Goal: Task Accomplishment & Management: Manage account settings

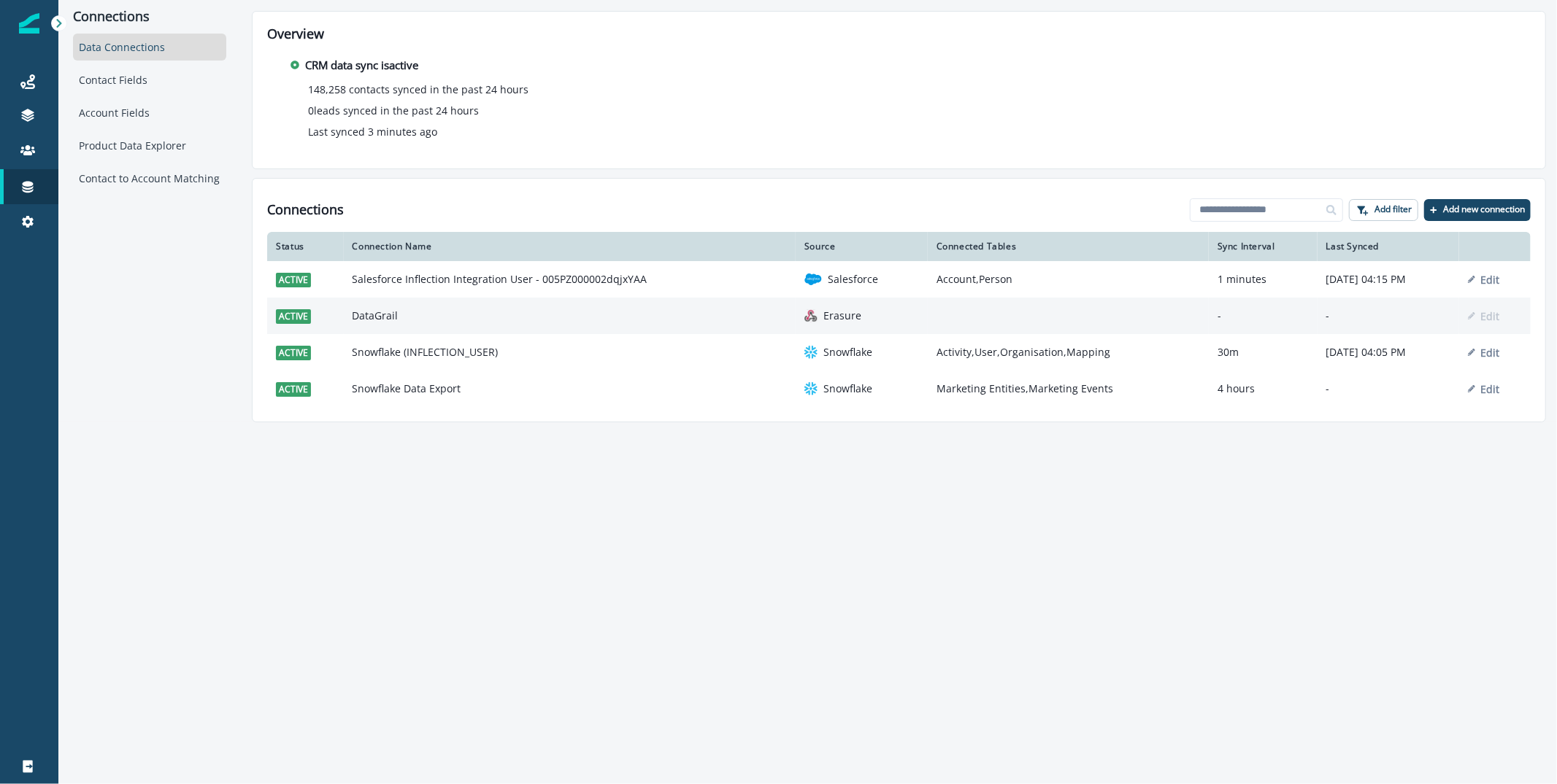
click at [433, 314] on td "DataGrail" at bounding box center [569, 316] width 452 height 37
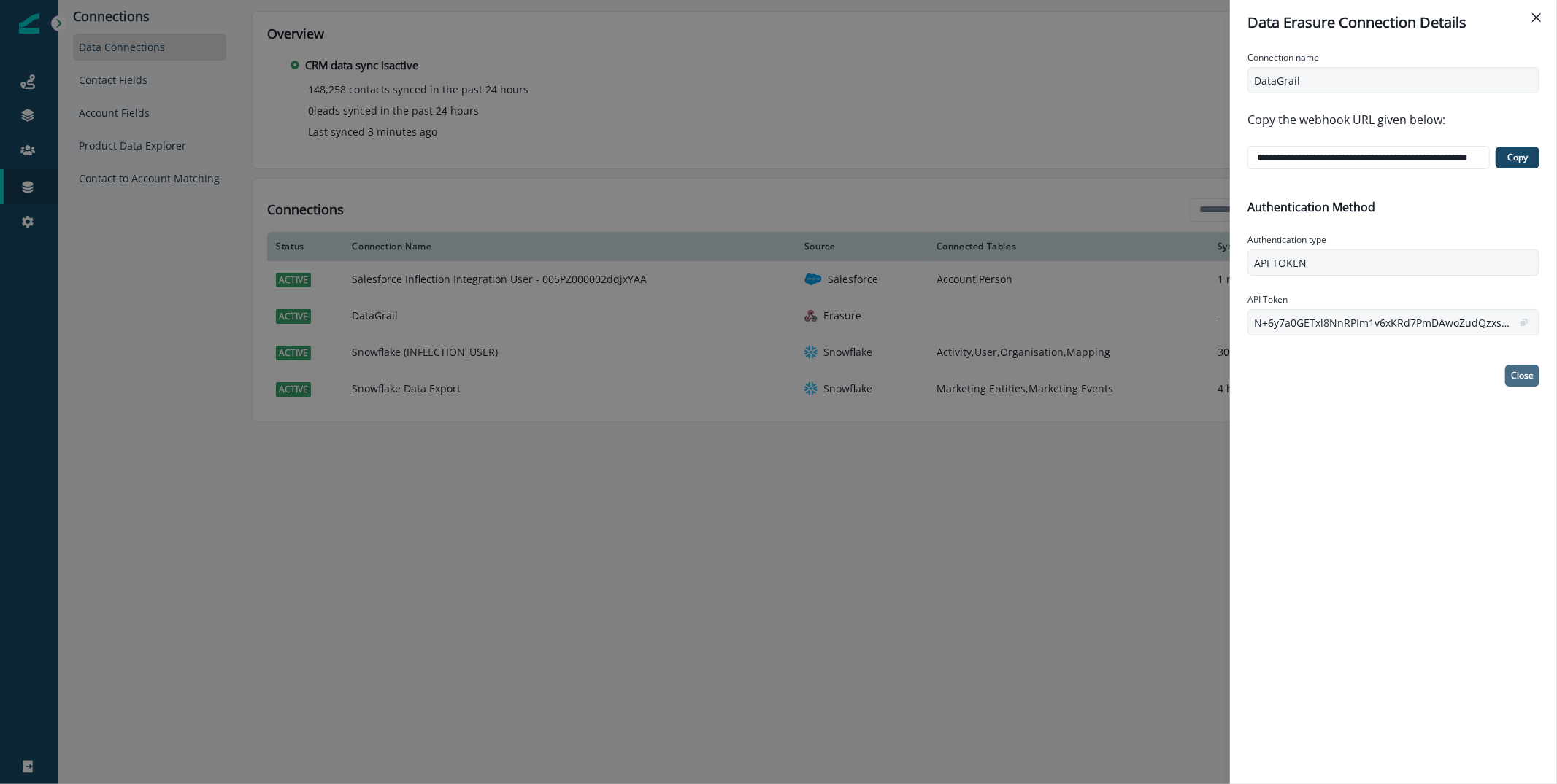
click at [1511, 371] on p "Close" at bounding box center [1522, 375] width 22 height 10
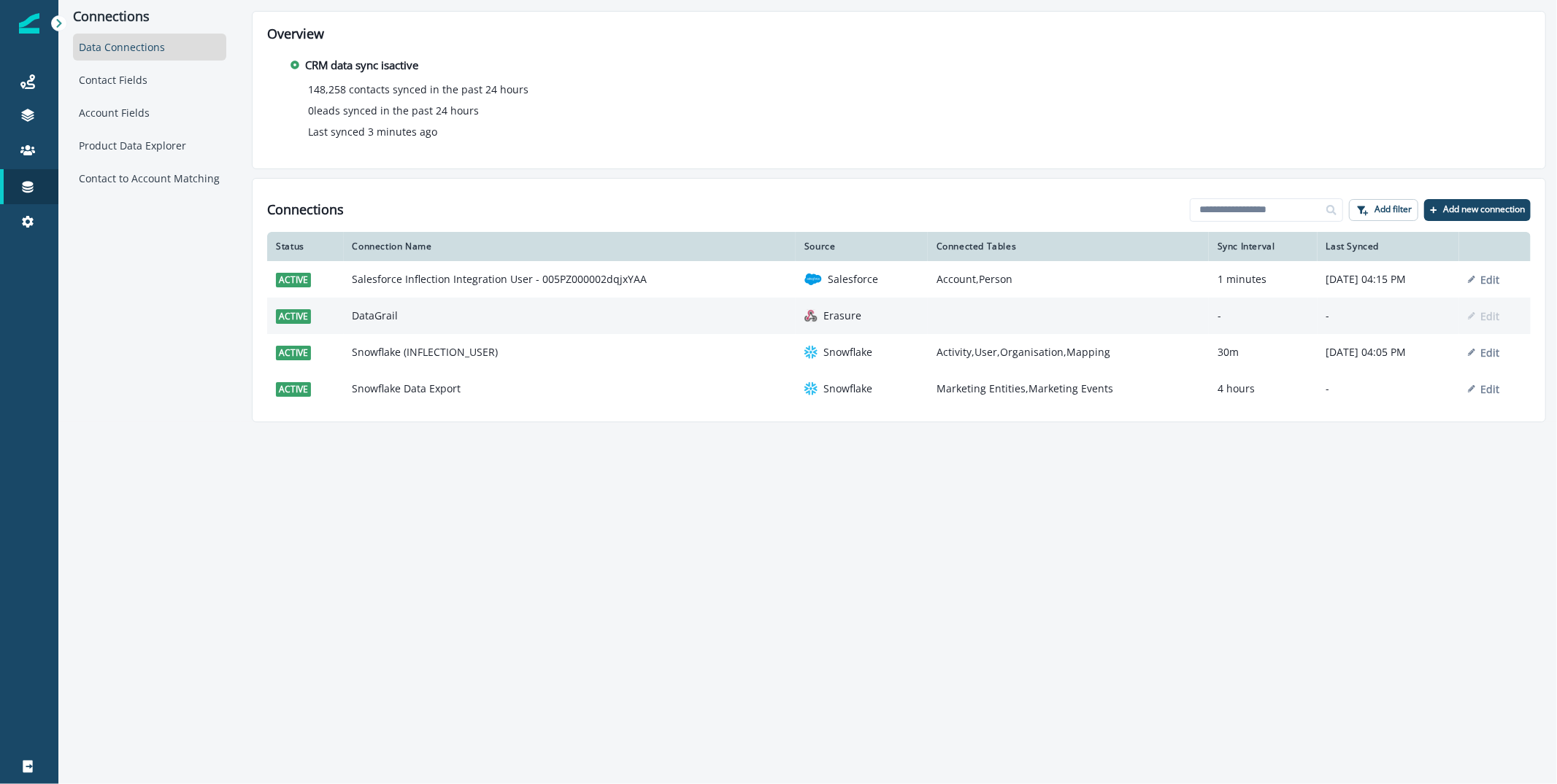
click at [362, 306] on td "DataGrail" at bounding box center [569, 316] width 452 height 37
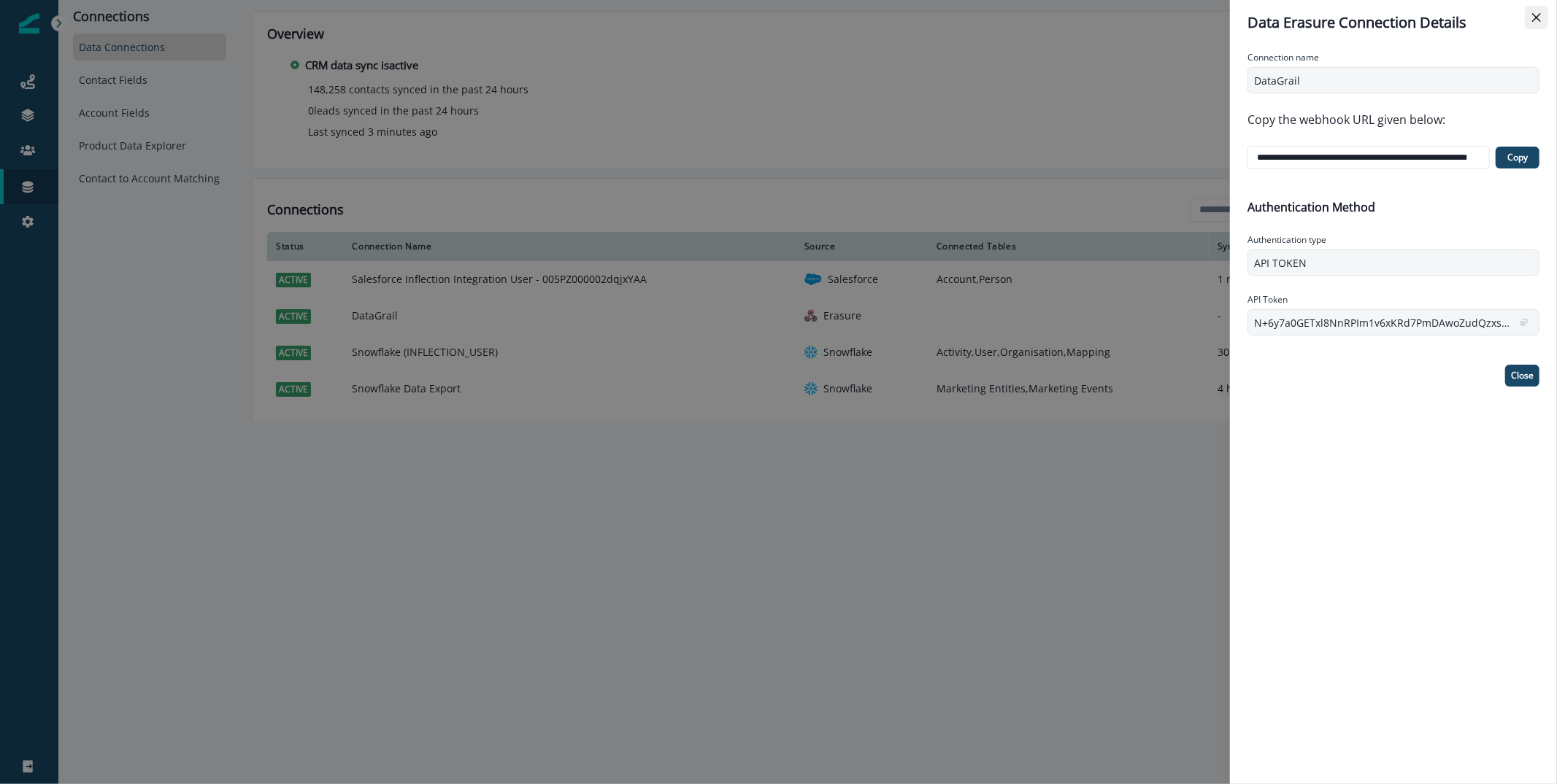
click at [1532, 21] on icon "Close" at bounding box center [1536, 18] width 9 height 9
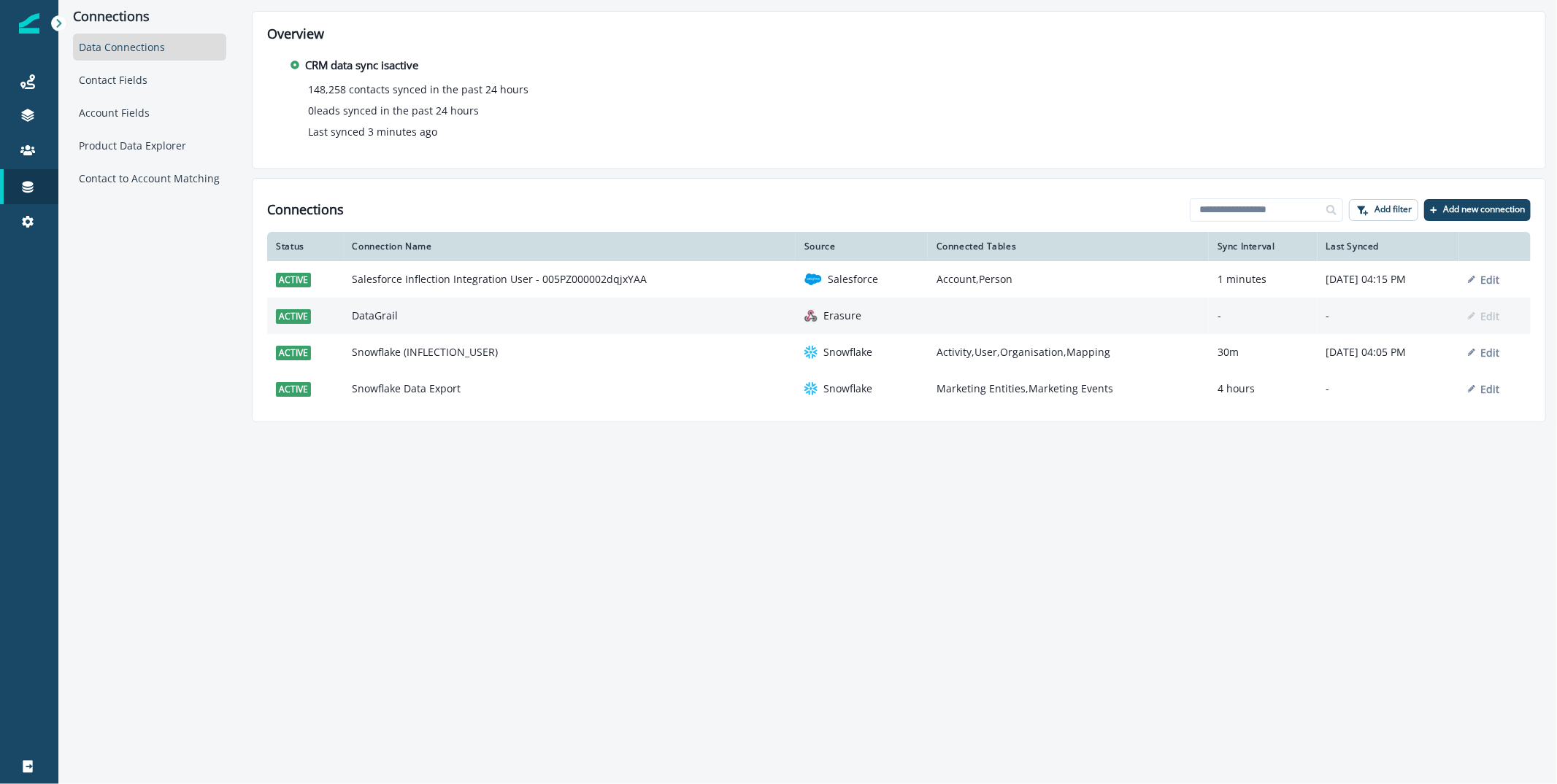
click at [391, 320] on td "DataGrail" at bounding box center [569, 316] width 452 height 37
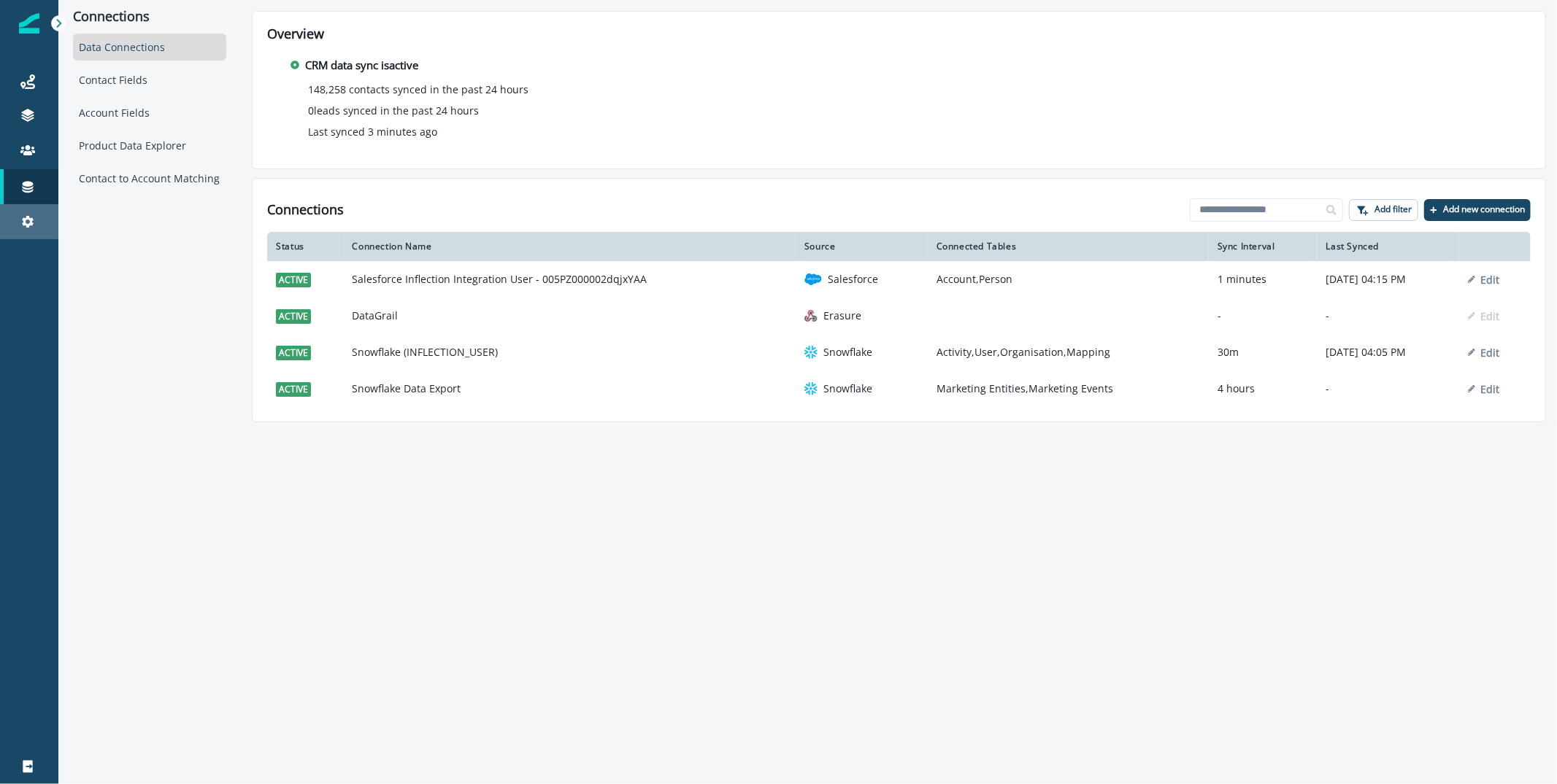
click at [30, 211] on link "Settings" at bounding box center [29, 221] width 58 height 35
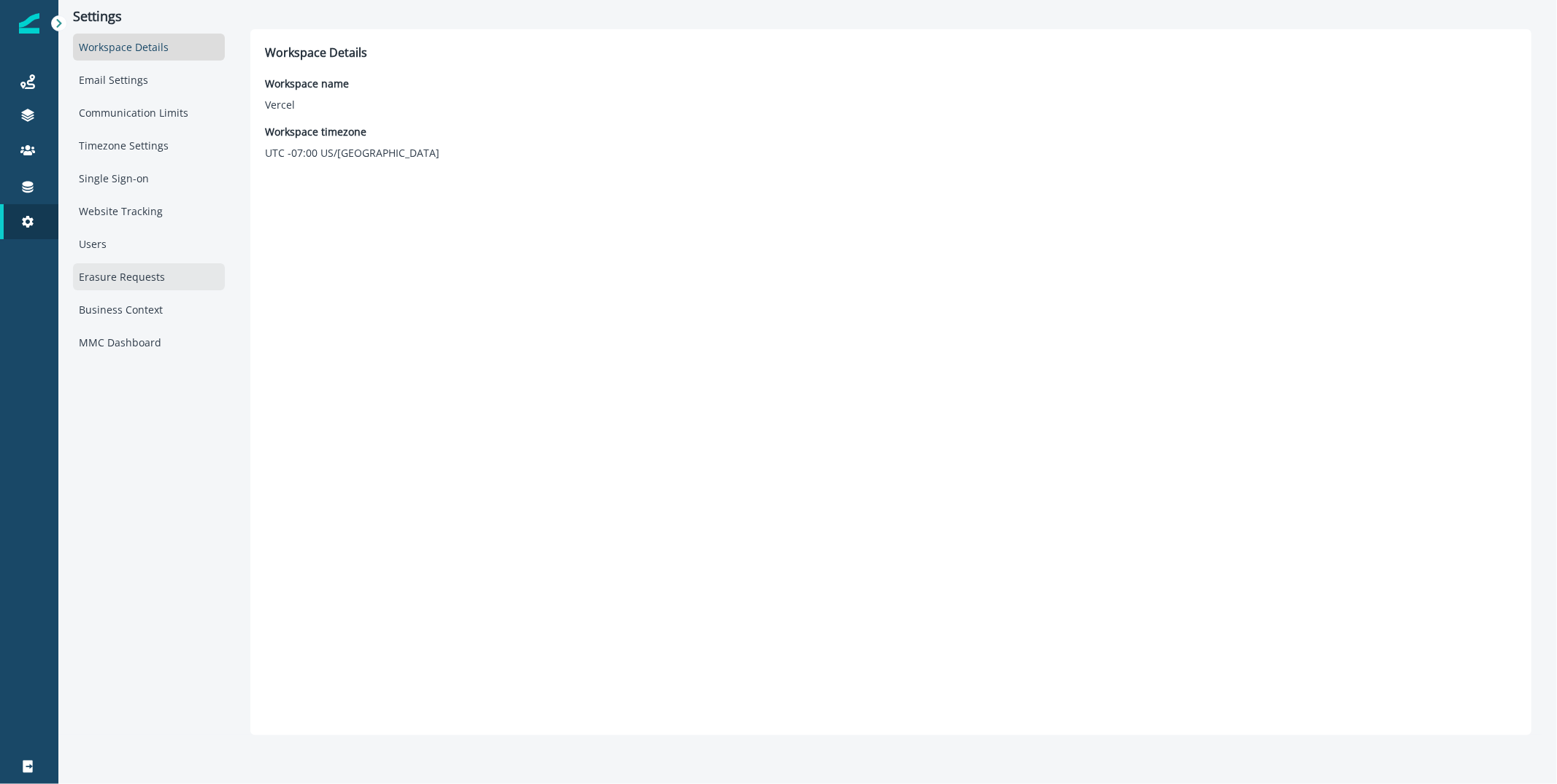
click at [144, 269] on div "Erasure Requests" at bounding box center [150, 277] width 152 height 27
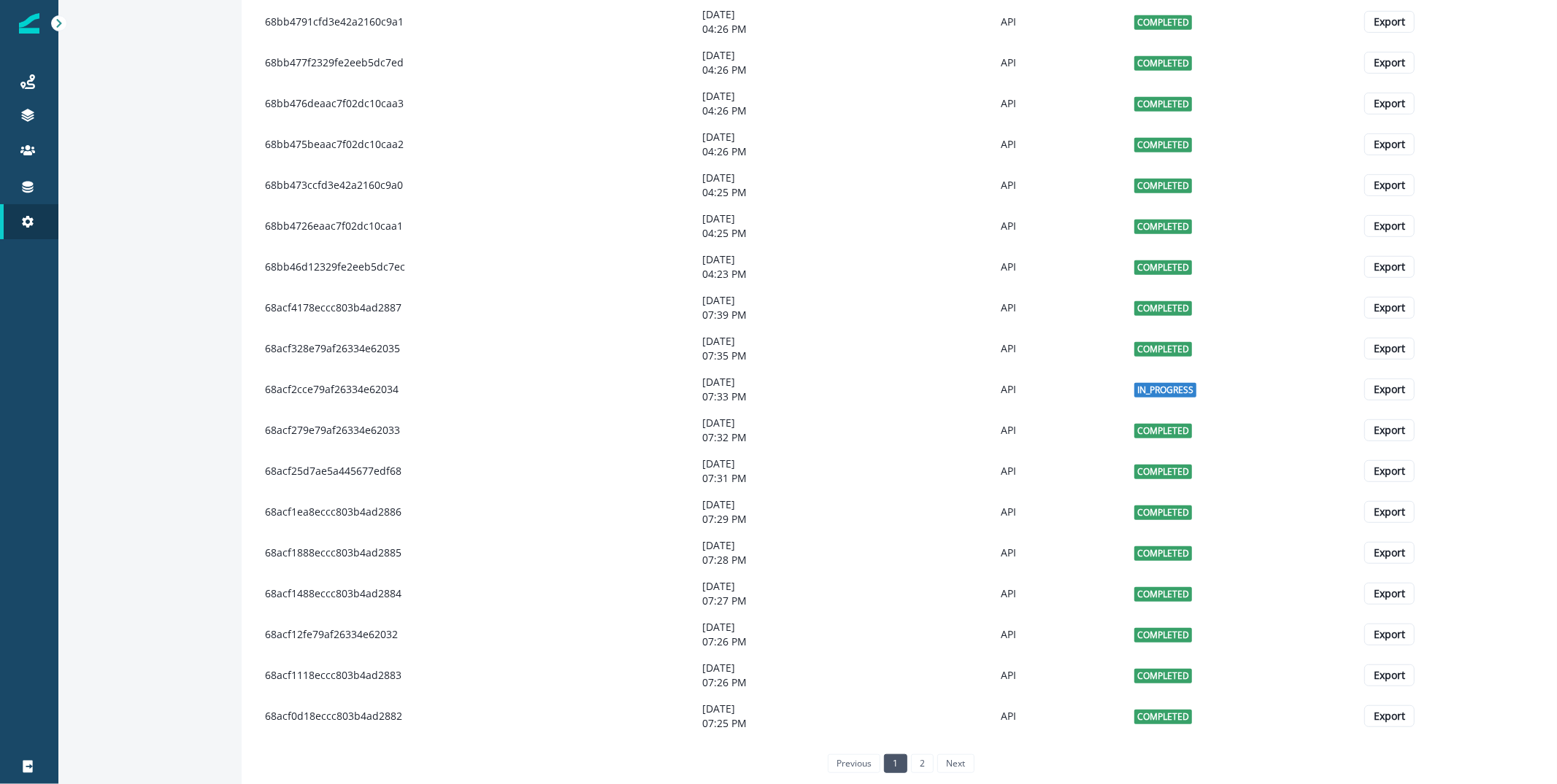
scroll to position [653, 0]
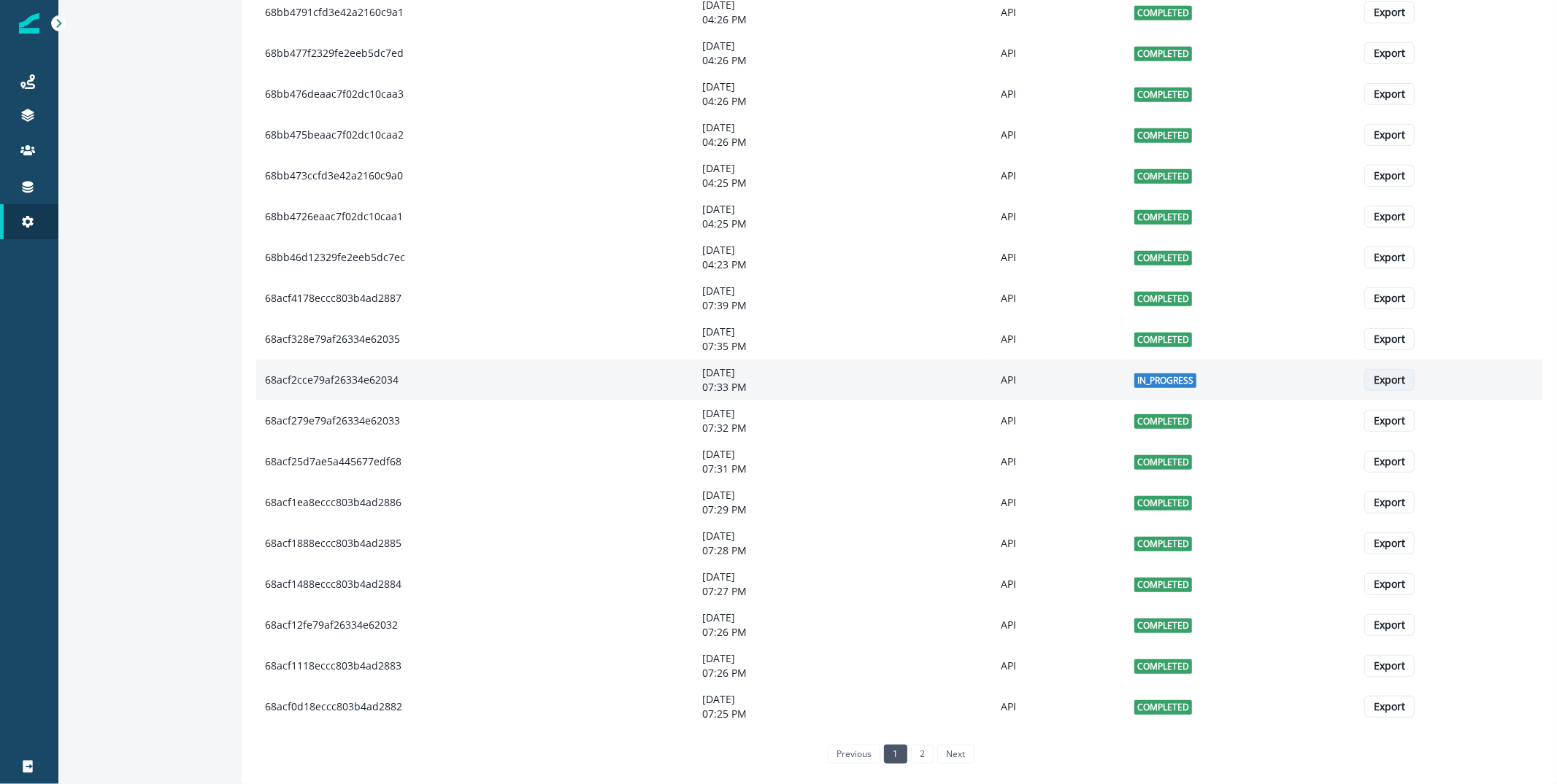
click at [1390, 376] on p "Export" at bounding box center [1389, 380] width 31 height 13
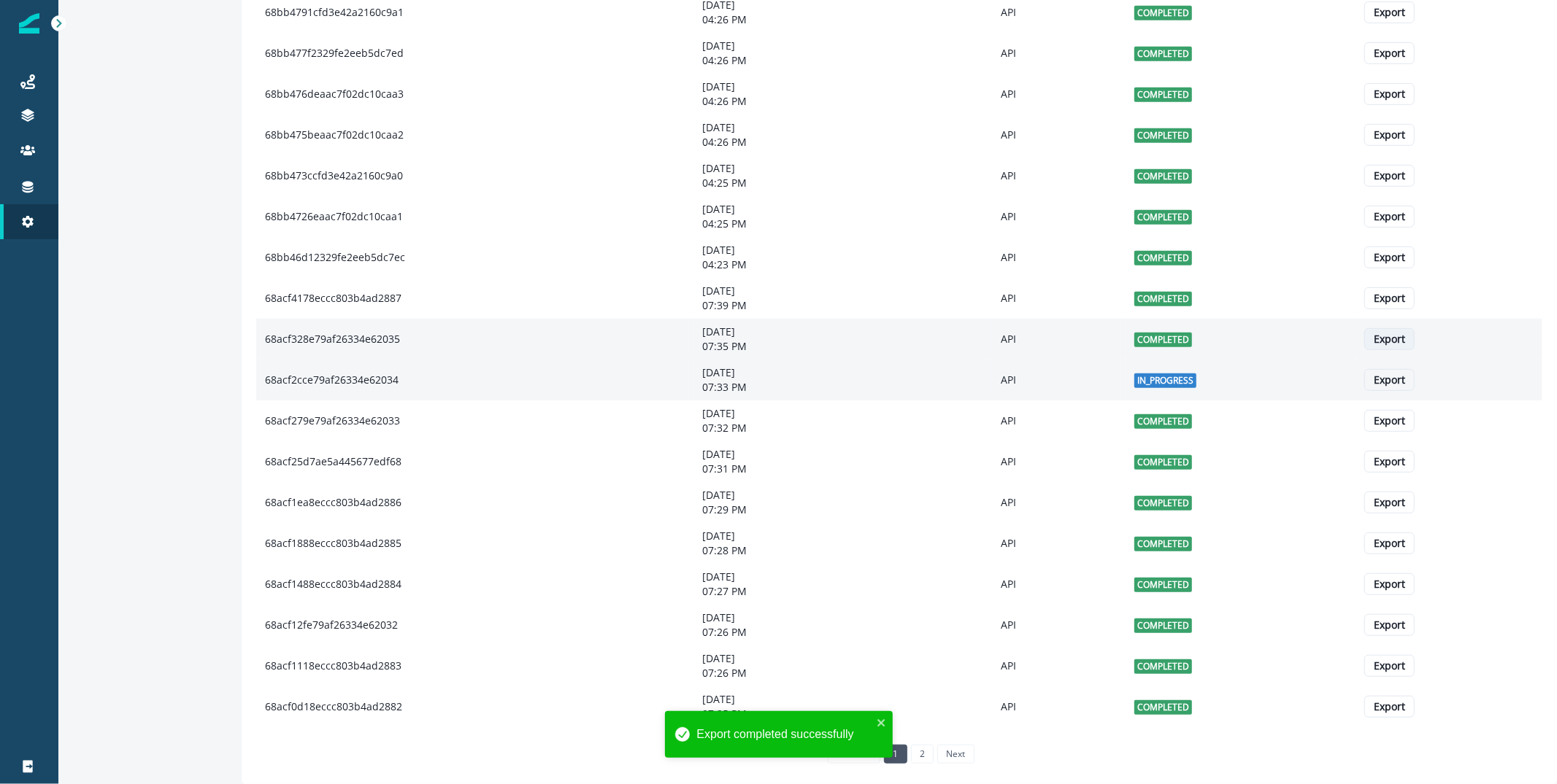
click at [1398, 334] on p "Export" at bounding box center [1389, 340] width 31 height 13
click at [919, 759] on link "2" at bounding box center [921, 754] width 22 height 19
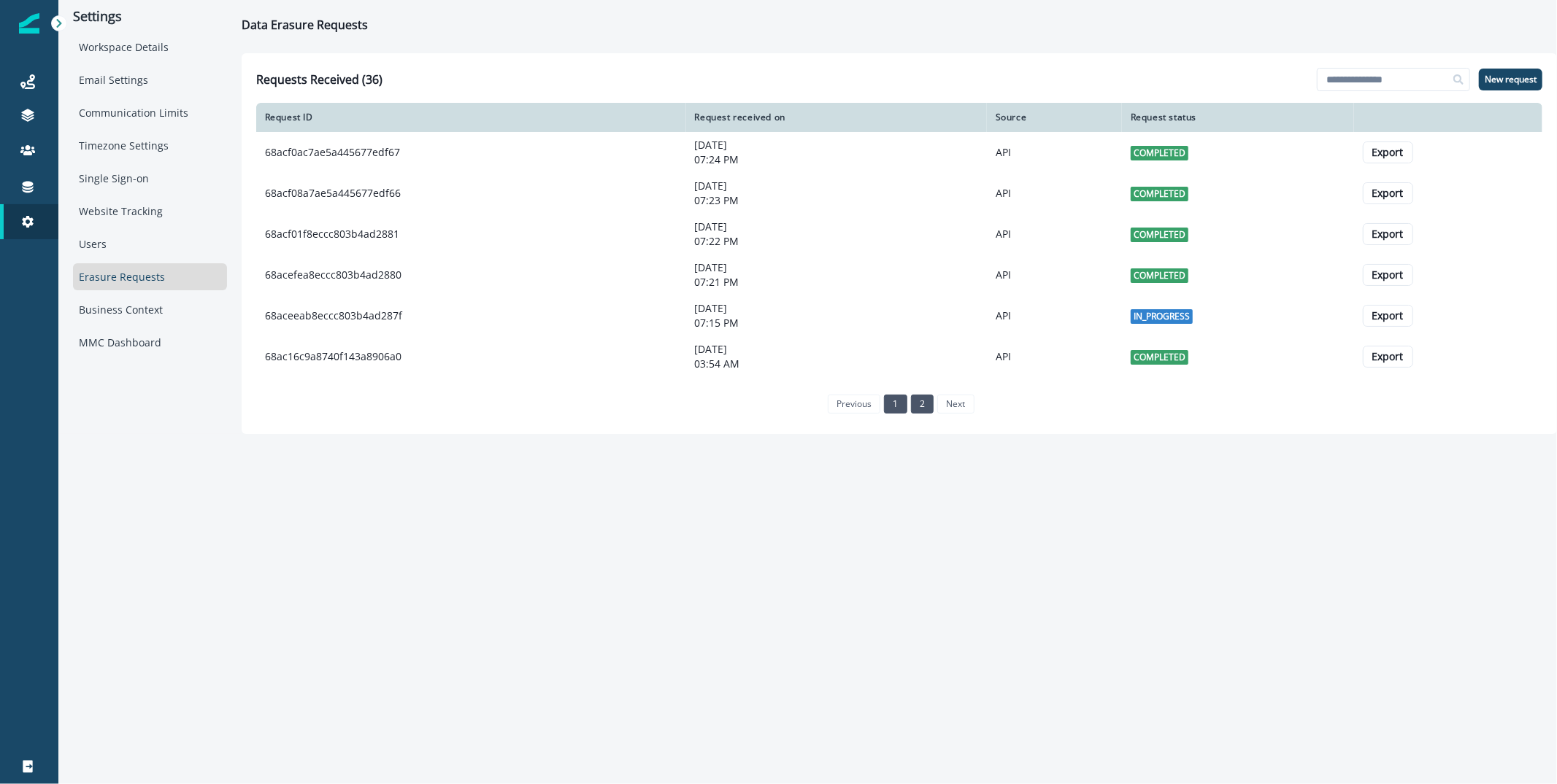
click at [903, 409] on link "1" at bounding box center [894, 404] width 22 height 19
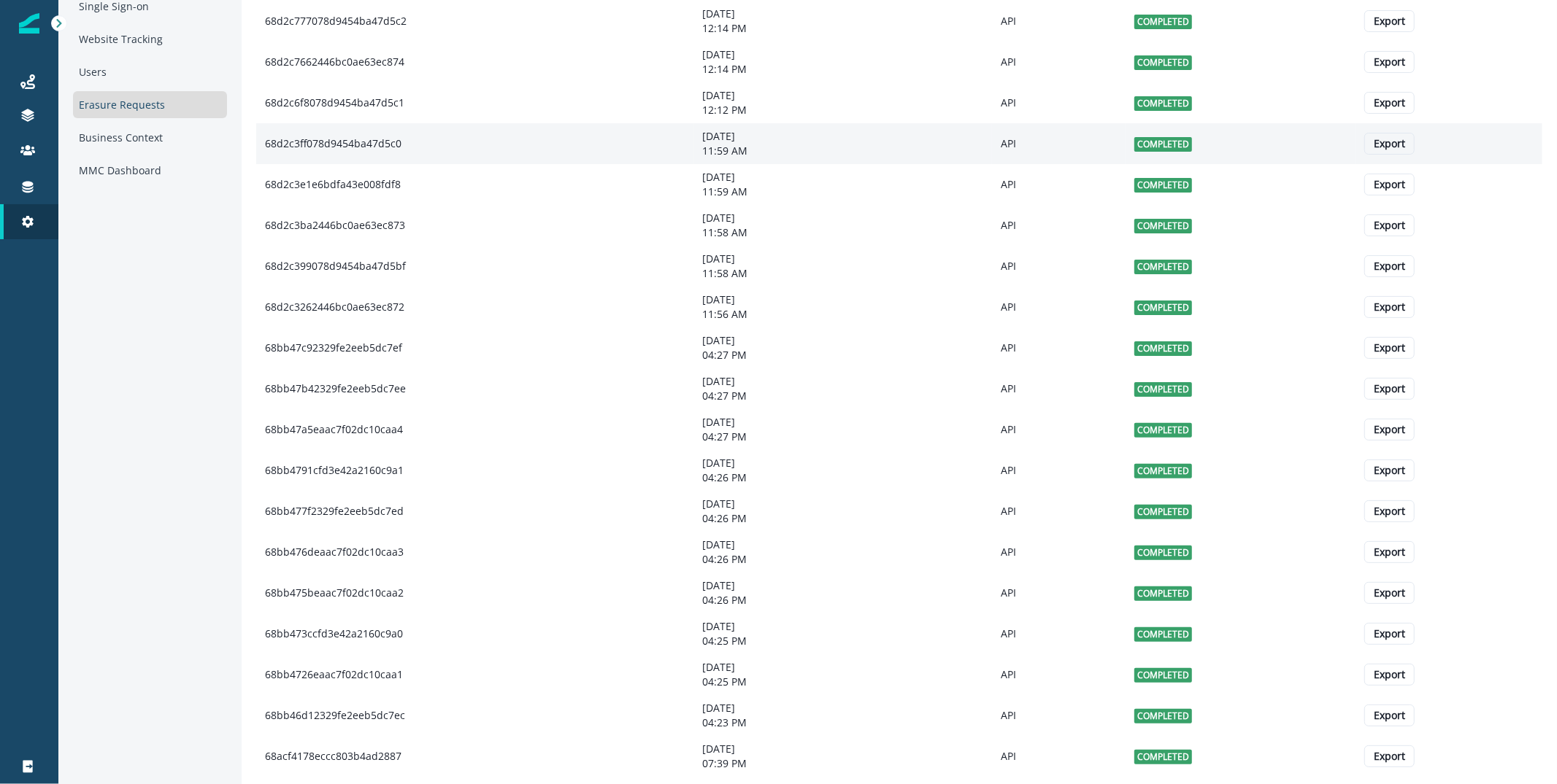
scroll to position [183, 0]
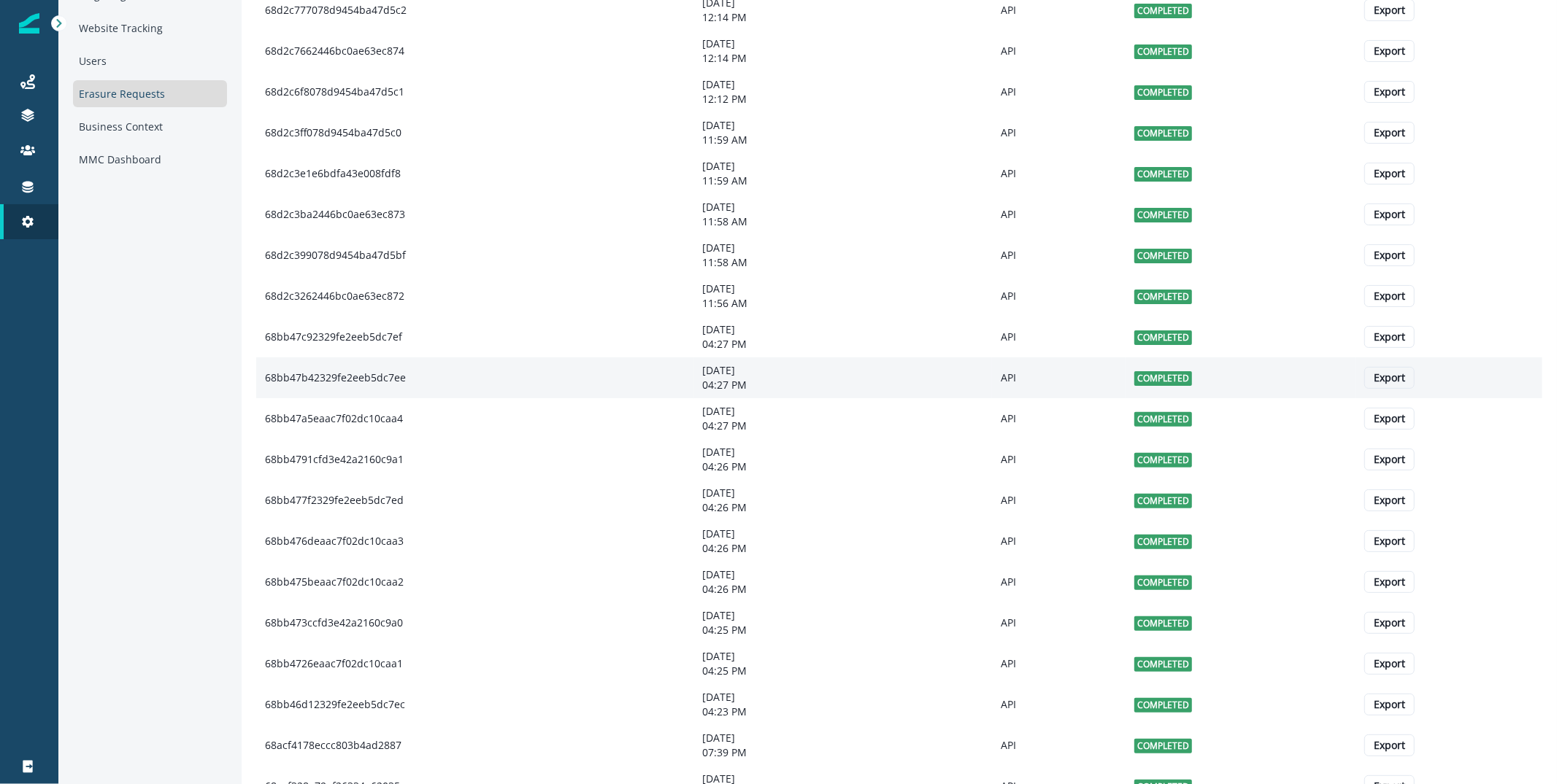
click at [543, 385] on td "68bb47b42329fe2eeb5dc7ee" at bounding box center [475, 378] width 438 height 41
click at [1383, 385] on p "Export" at bounding box center [1389, 379] width 31 height 13
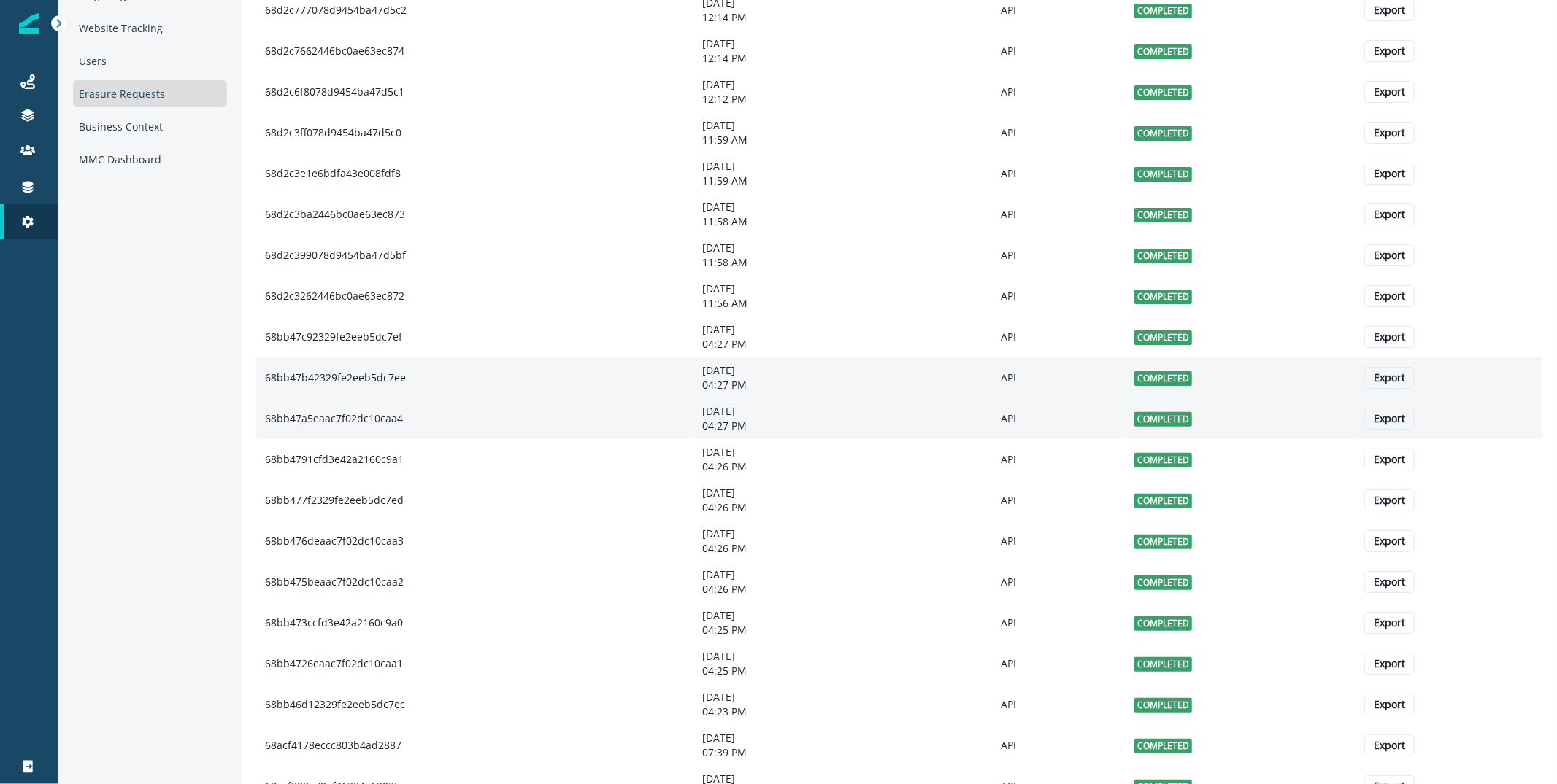
scroll to position [0, 0]
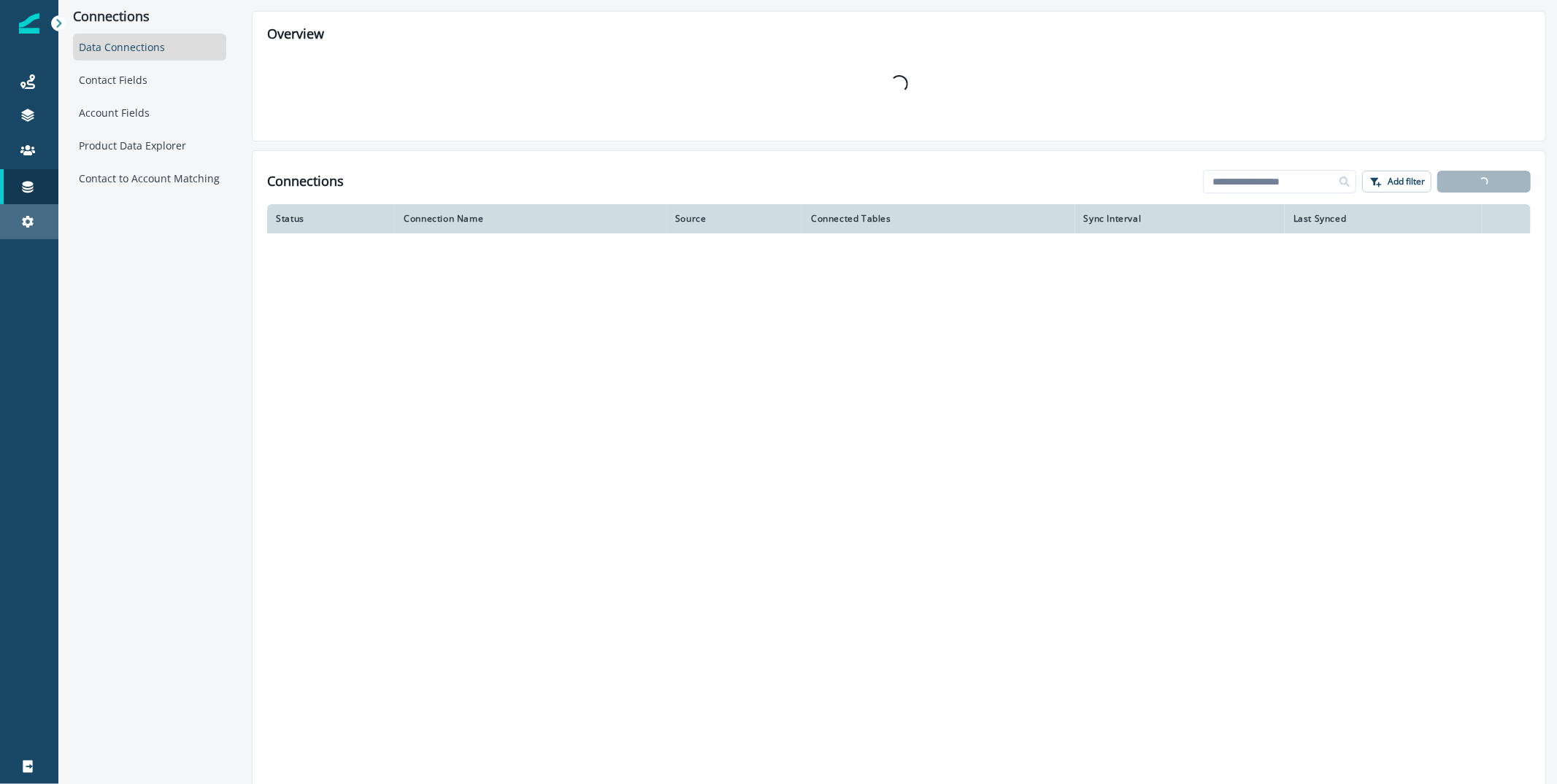
click at [33, 213] on div "Settings" at bounding box center [30, 222] width 47 height 18
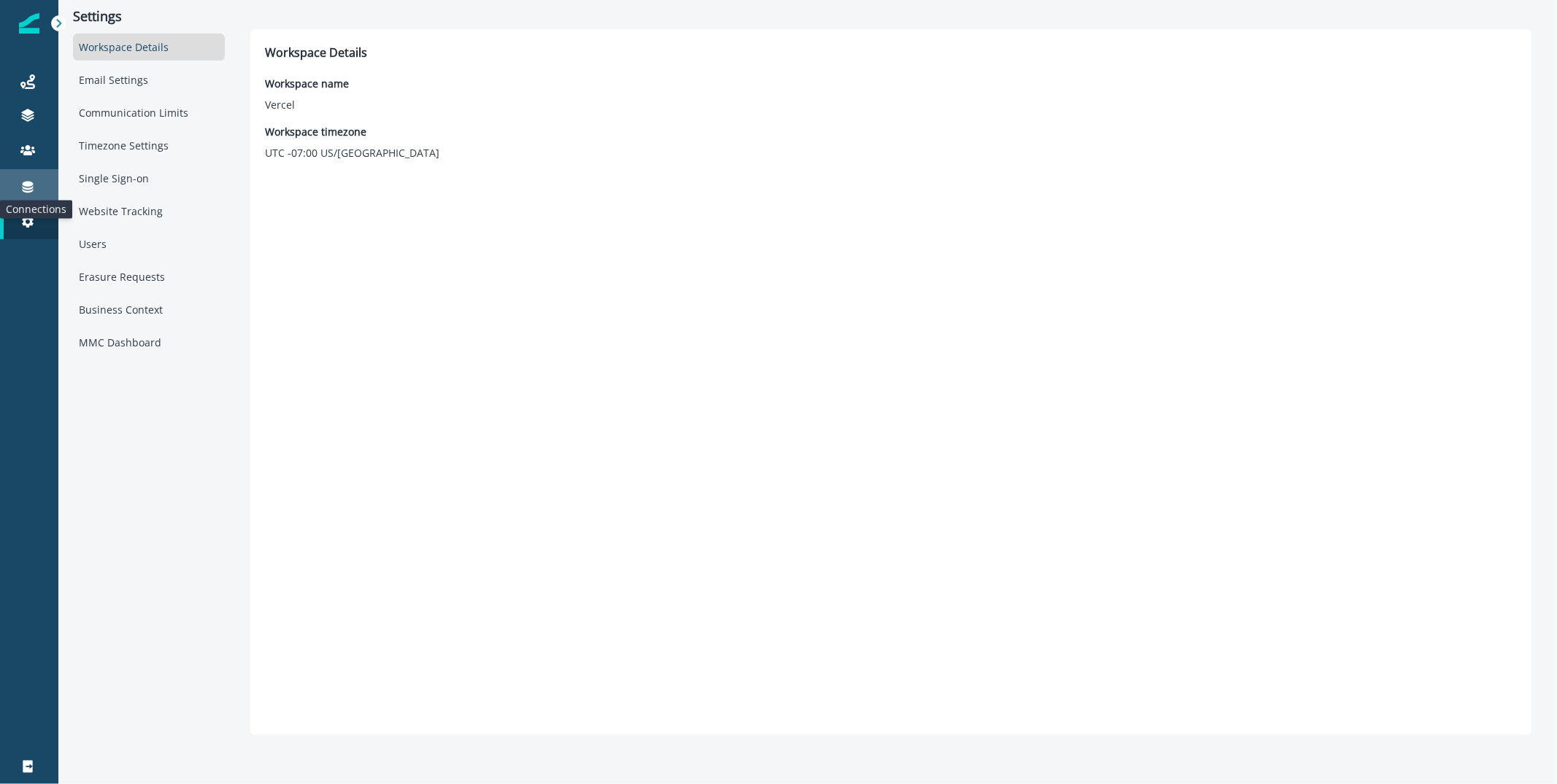
click at [32, 187] on icon at bounding box center [28, 187] width 11 height 12
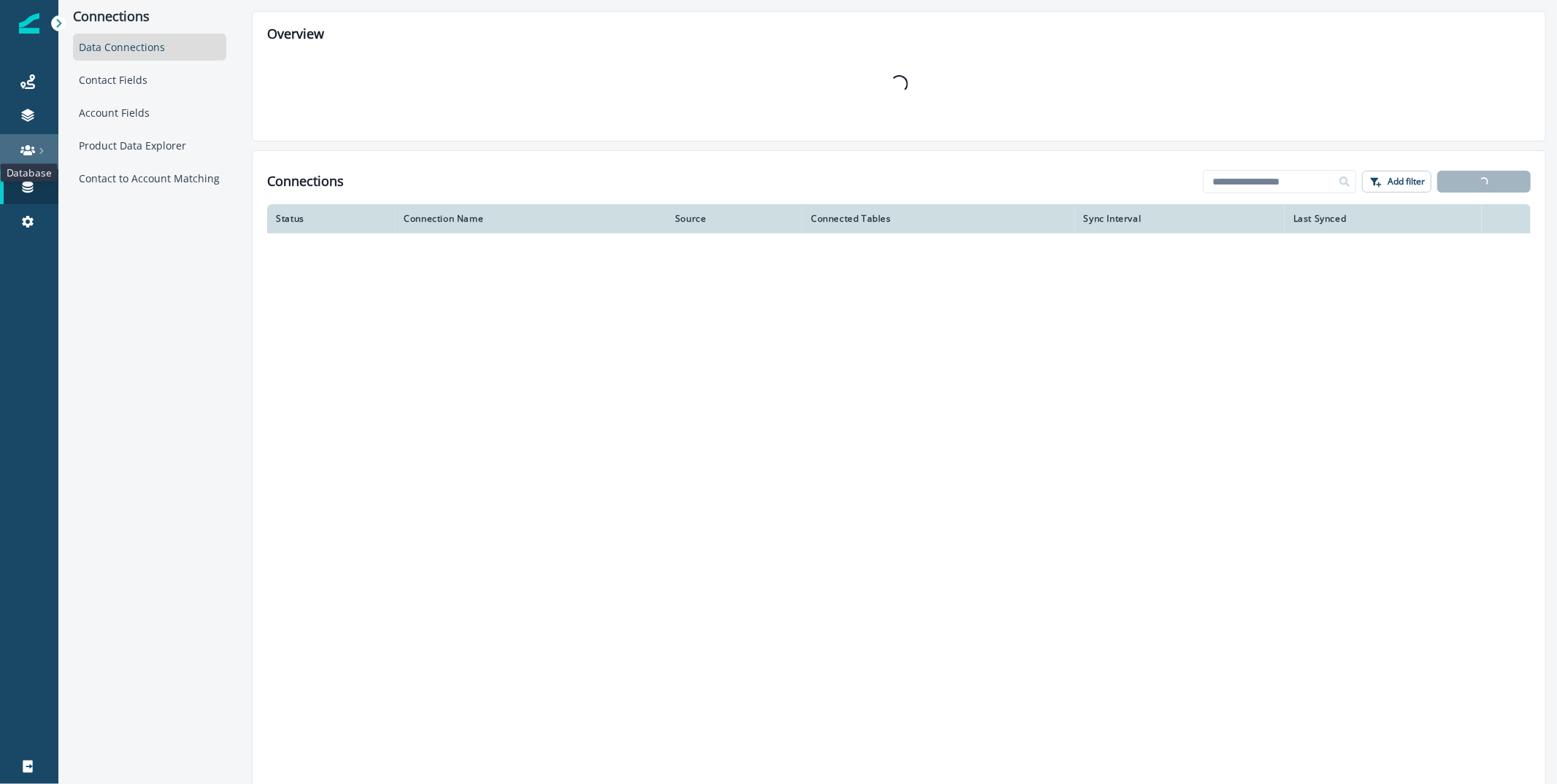
click at [30, 157] on icon at bounding box center [28, 150] width 14 height 14
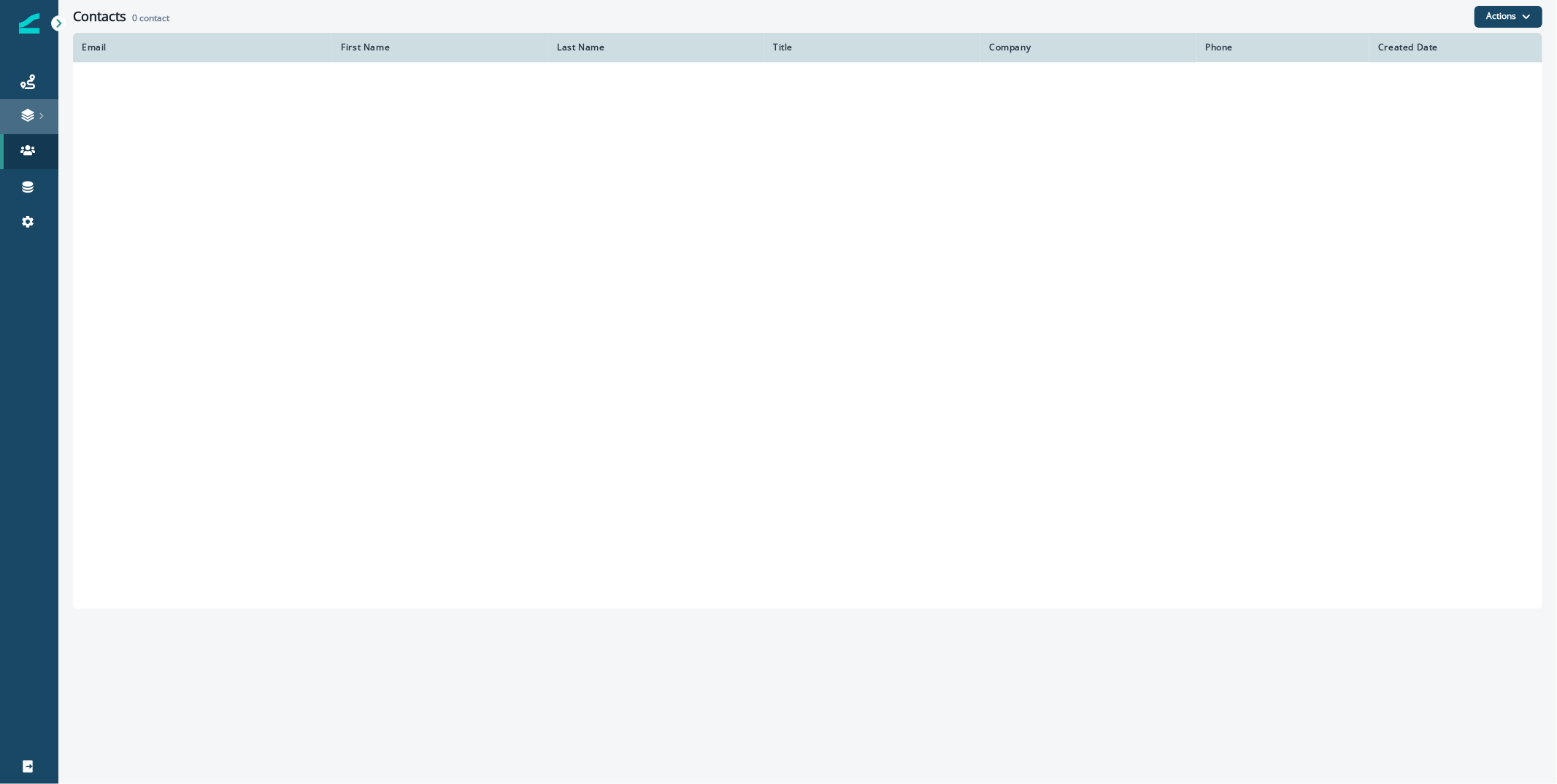
click at [30, 126] on link at bounding box center [29, 116] width 58 height 35
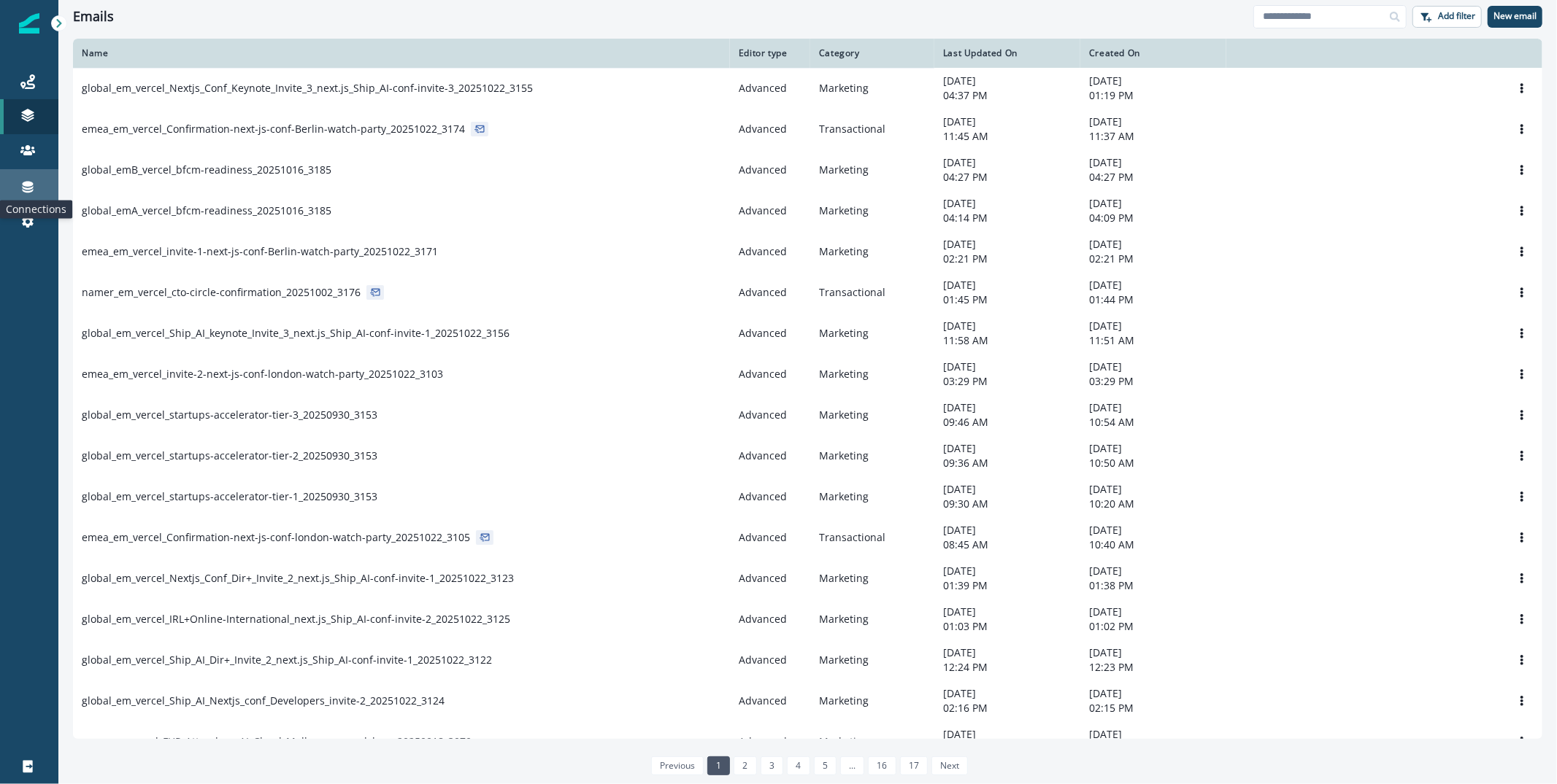
click at [28, 187] on icon at bounding box center [28, 187] width 14 height 14
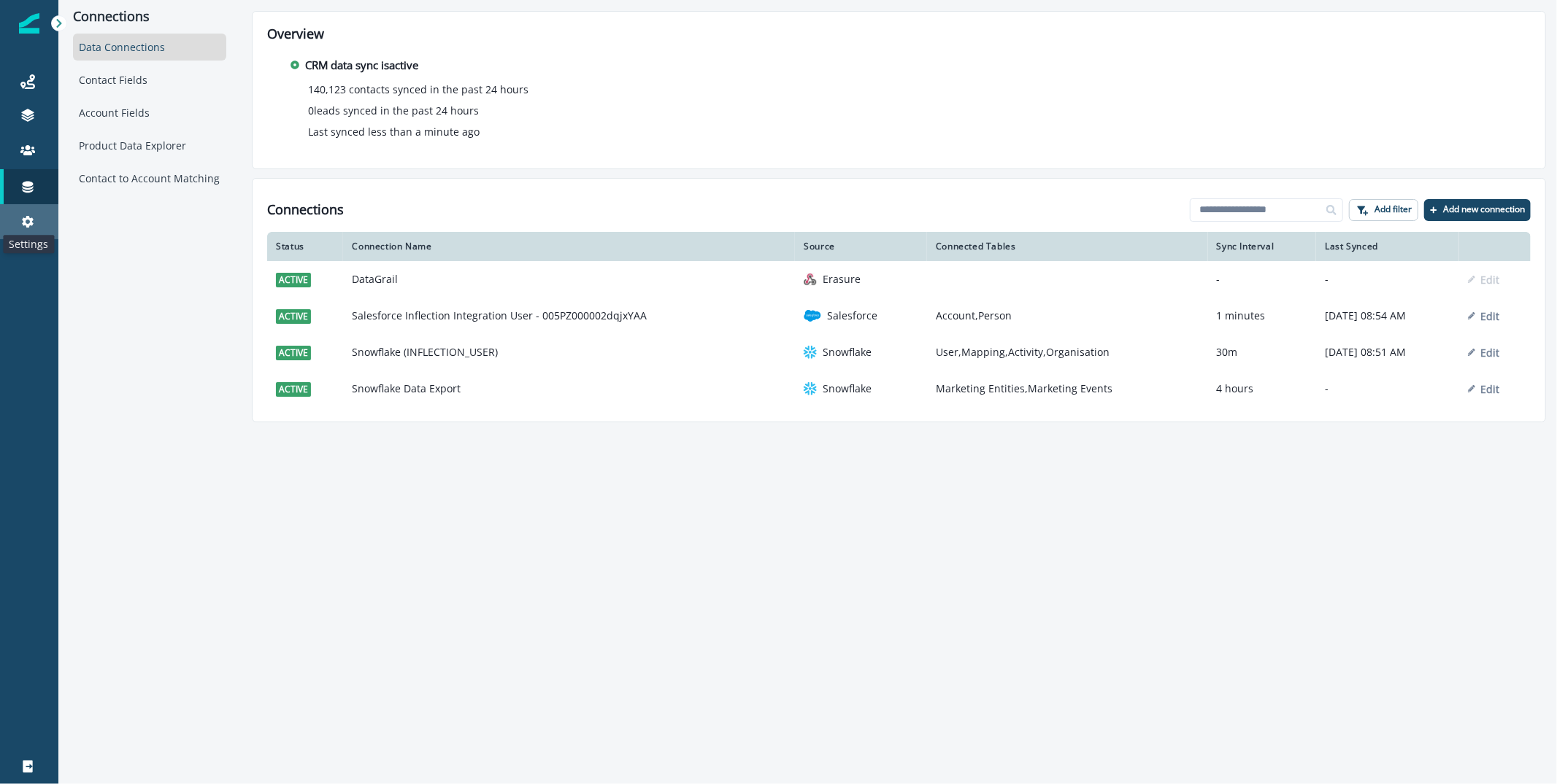
click at [27, 218] on icon at bounding box center [27, 221] width 12 height 12
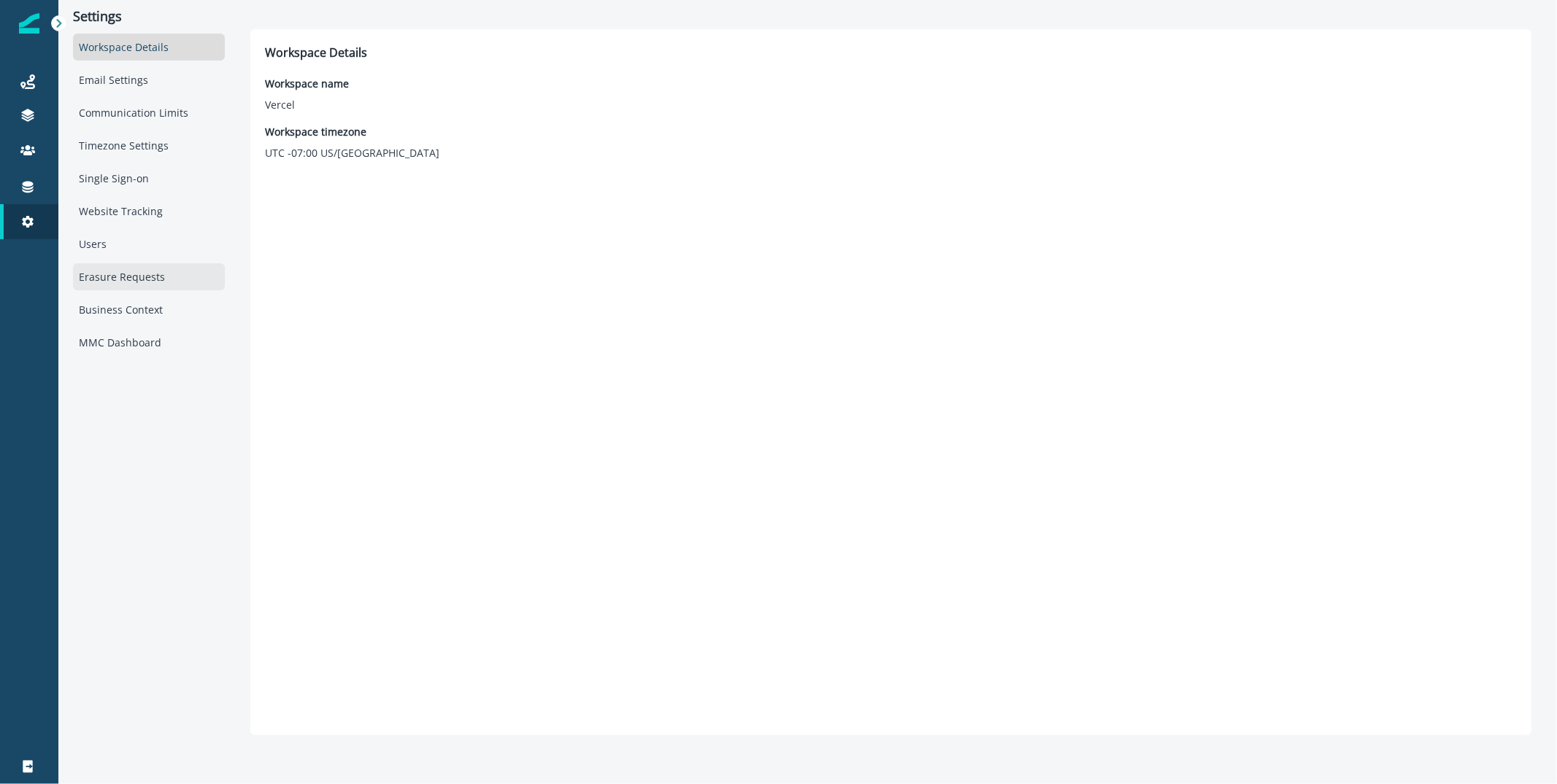
click at [141, 269] on div "Erasure Requests" at bounding box center [150, 277] width 152 height 27
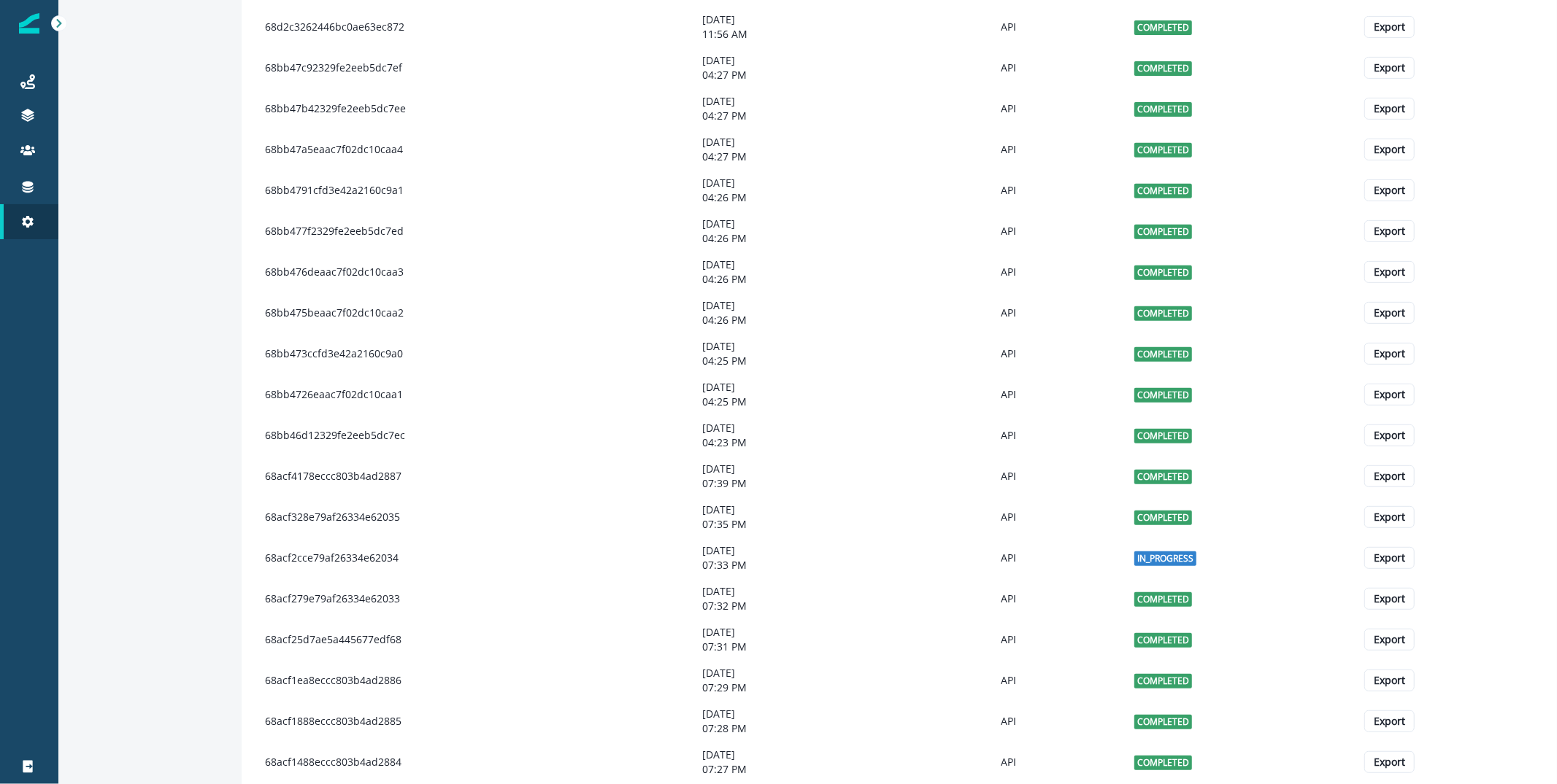
scroll to position [653, 0]
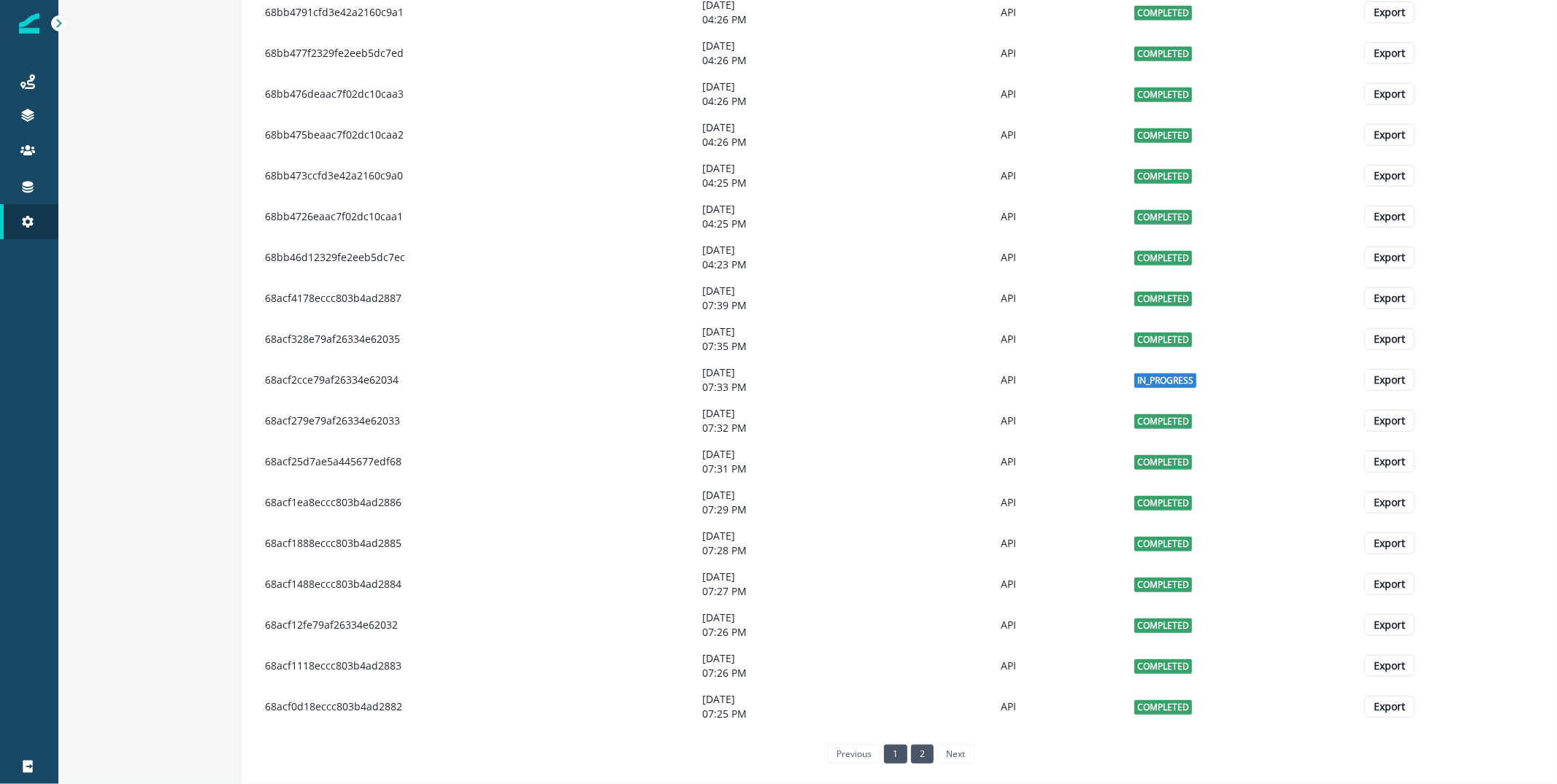
click at [927, 751] on link "2" at bounding box center [921, 754] width 22 height 19
